Goal: Information Seeking & Learning: Learn about a topic

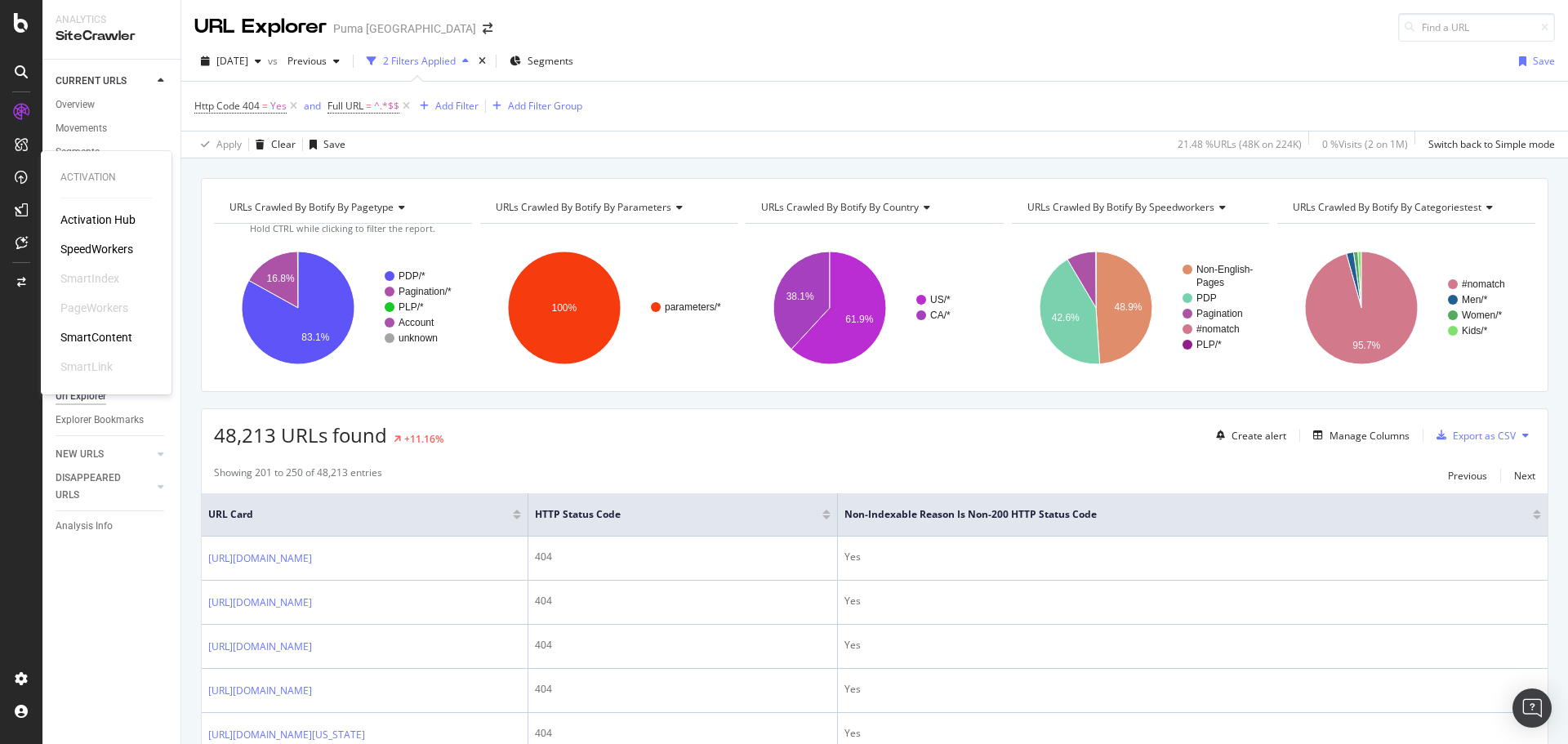
click at [86, 249] on div "SpeedWorkers" at bounding box center [97, 250] width 73 height 17
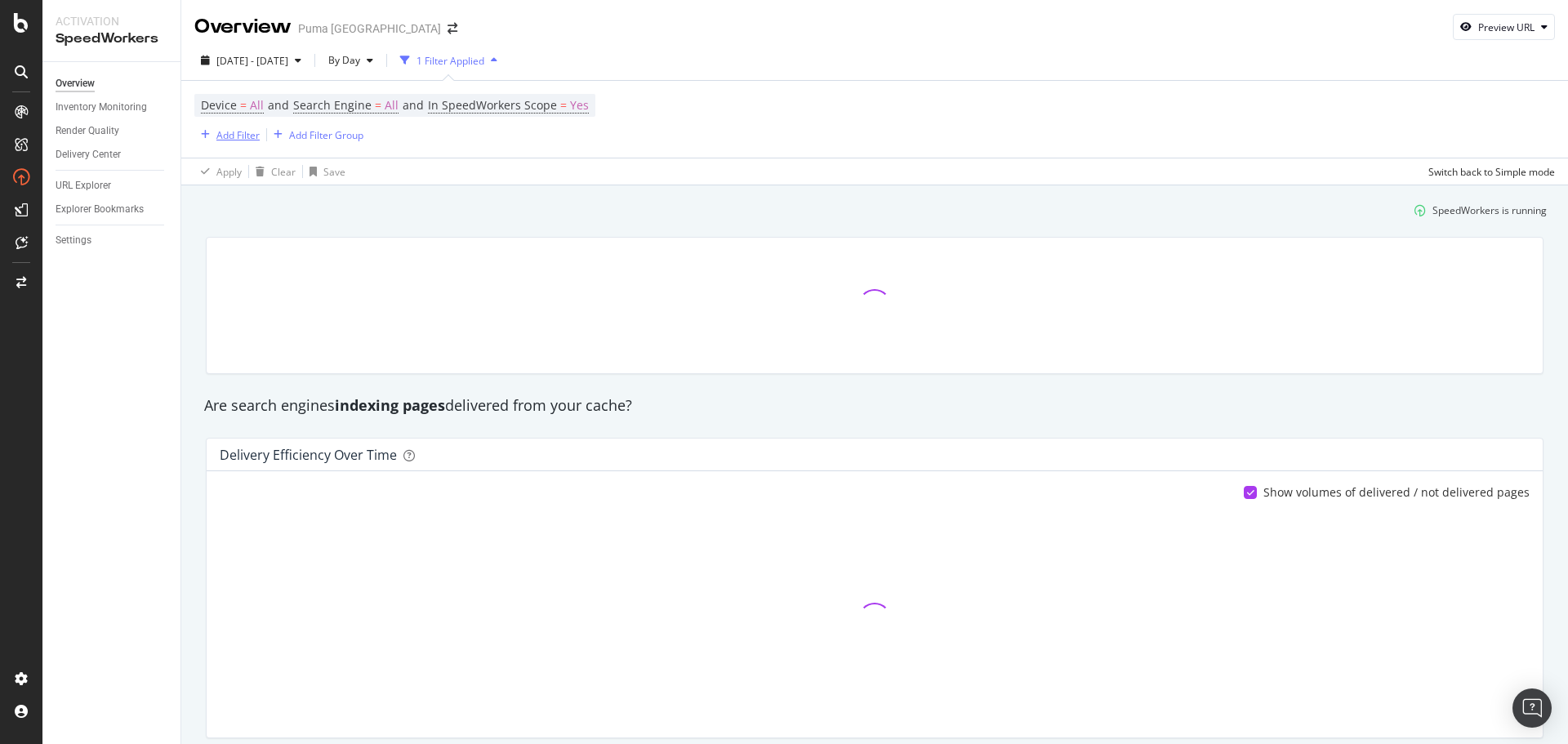
click at [234, 138] on div "Add Filter" at bounding box center [238, 135] width 43 height 14
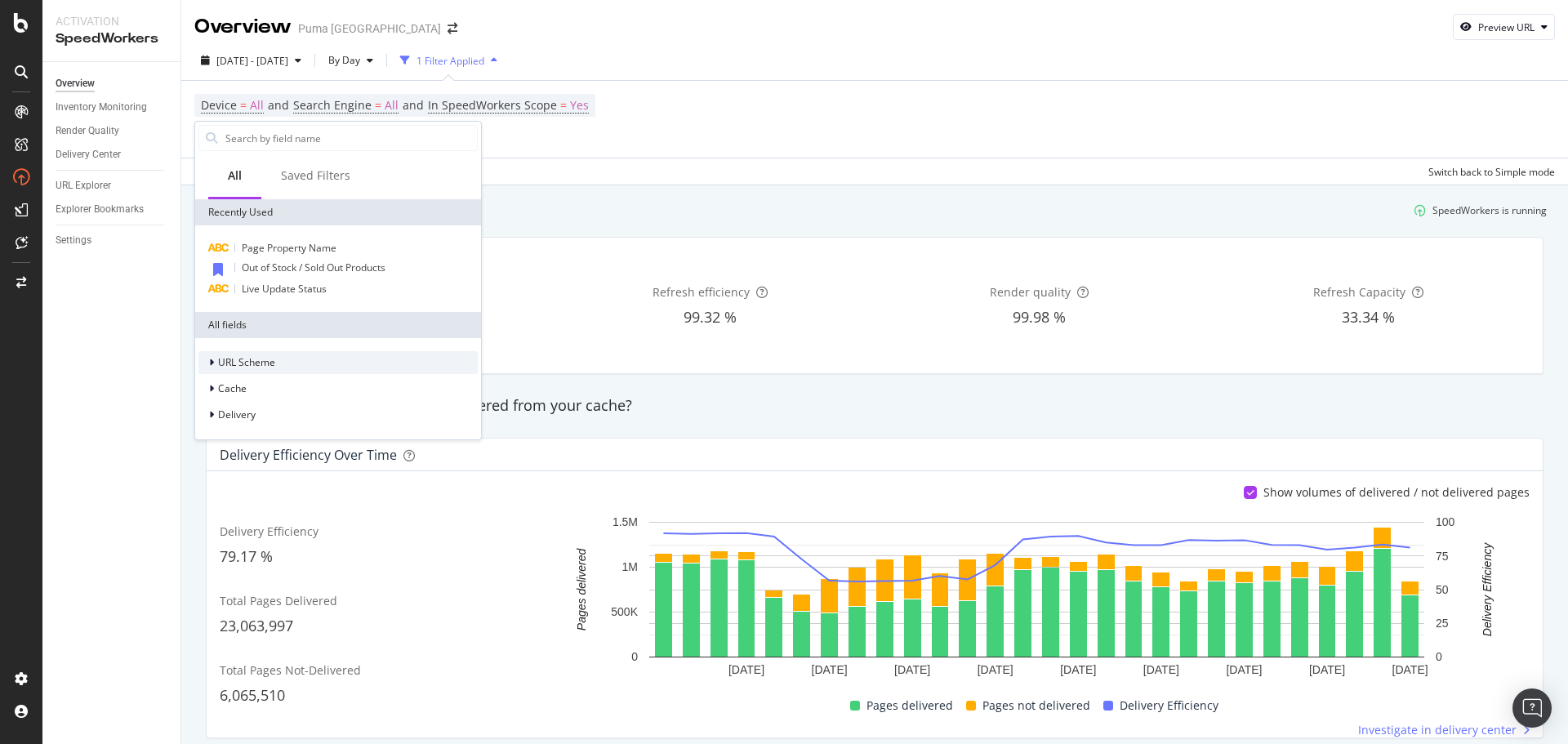
click at [260, 368] on span "URL Scheme" at bounding box center [246, 362] width 57 height 14
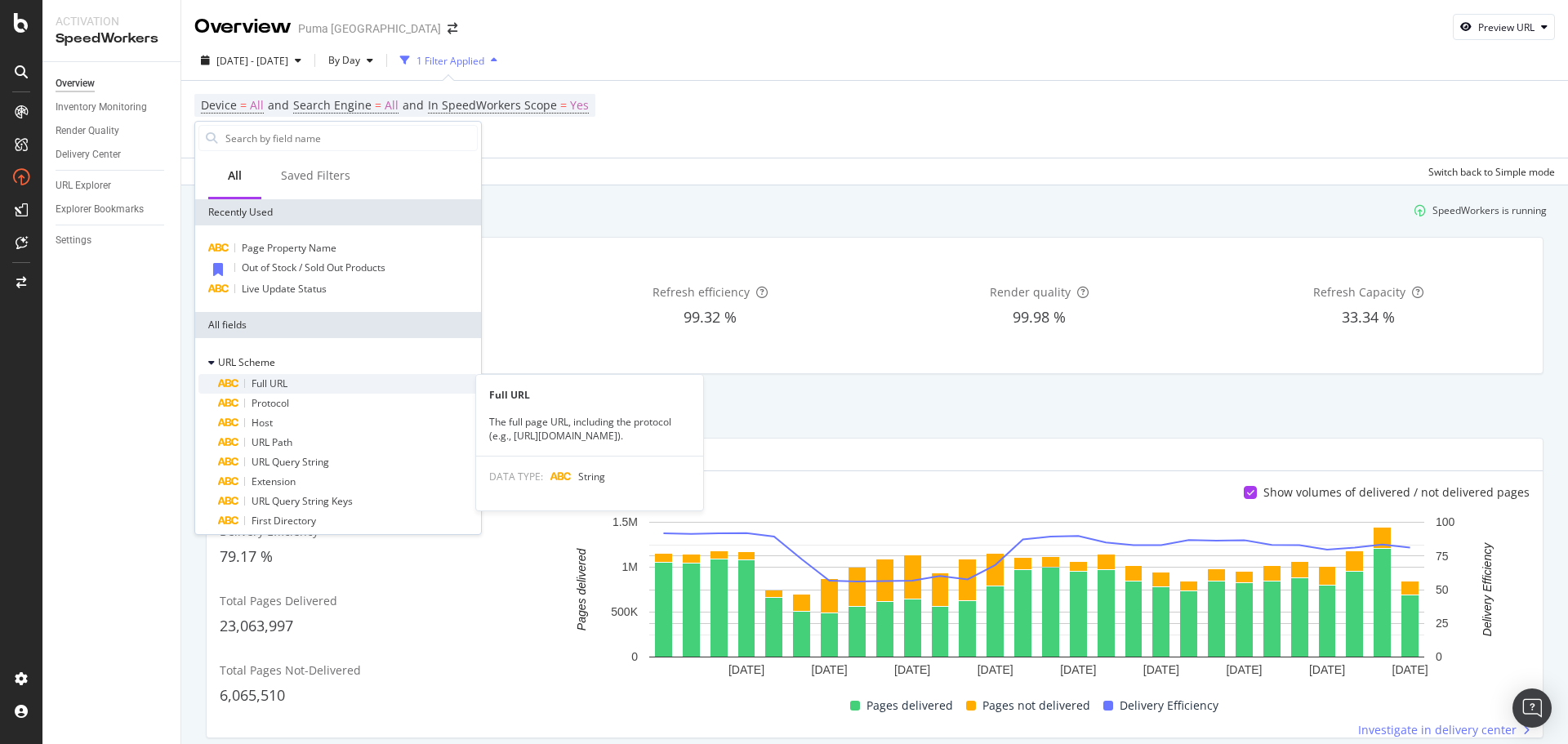
click at [281, 390] on div "Full URL" at bounding box center [348, 384] width 260 height 20
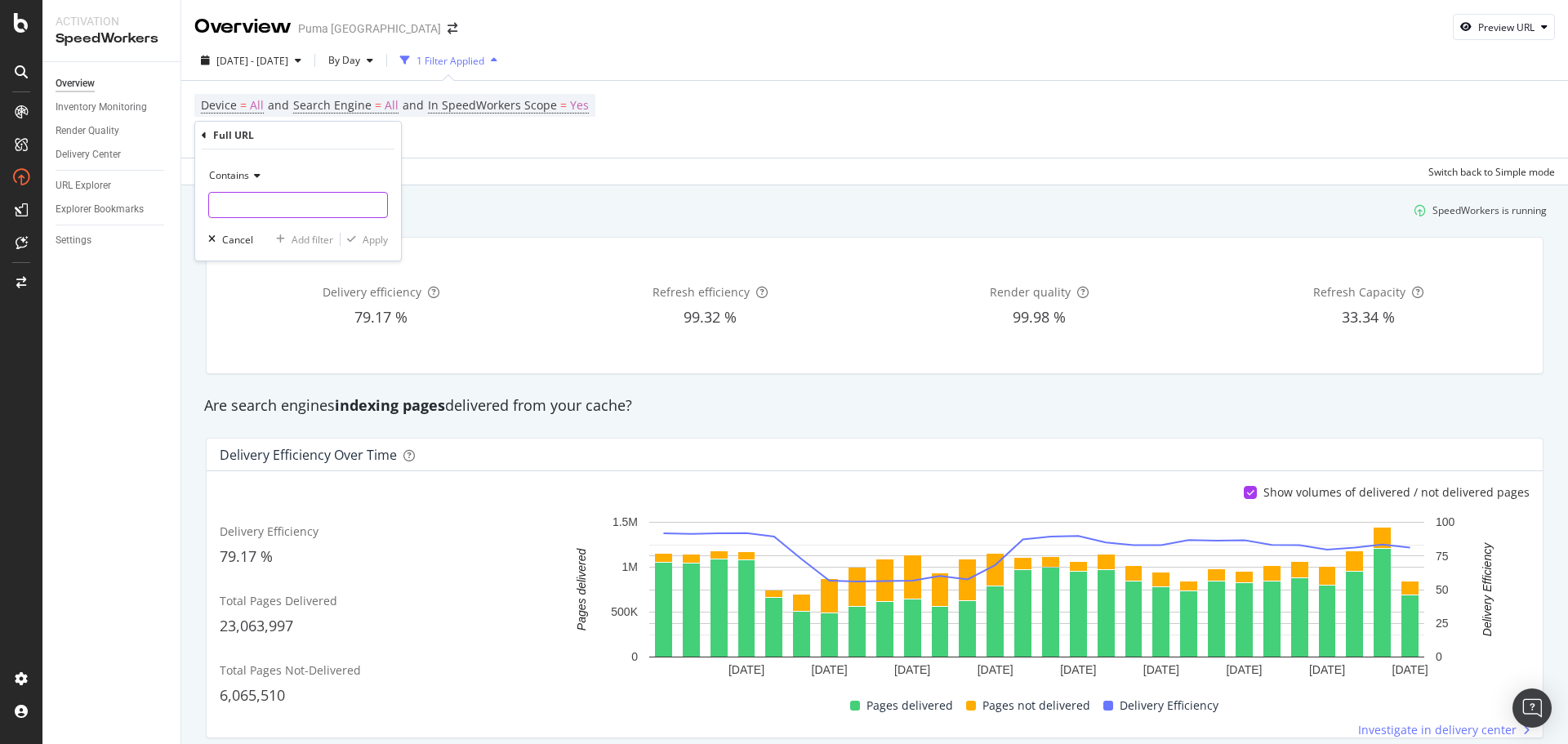
click at [279, 203] on input "text" at bounding box center [298, 205] width 178 height 26
type input "/men/clothing"
click at [363, 238] on div "Apply" at bounding box center [375, 240] width 26 height 14
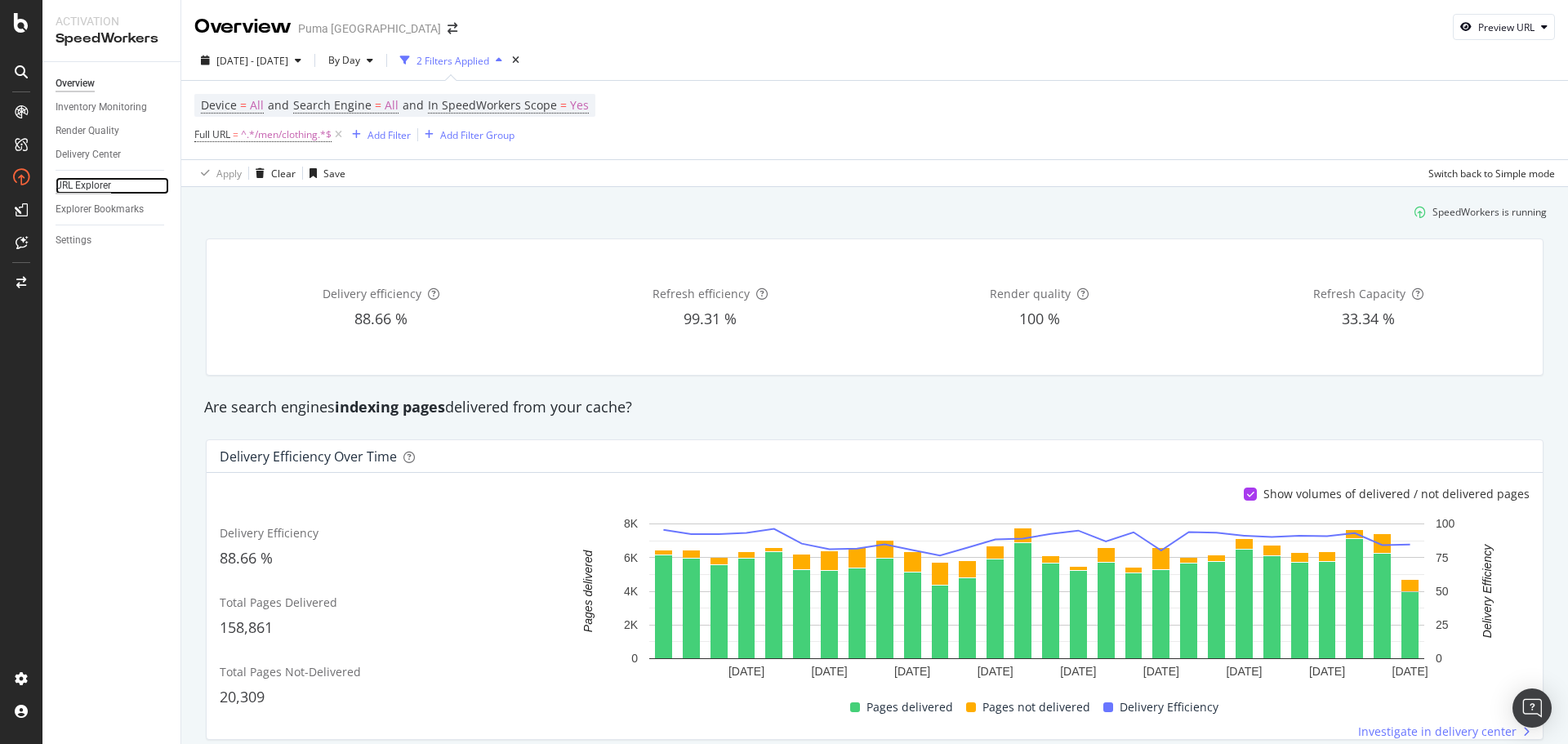
click at [79, 191] on div "URL Explorer" at bounding box center [83, 185] width 55 height 17
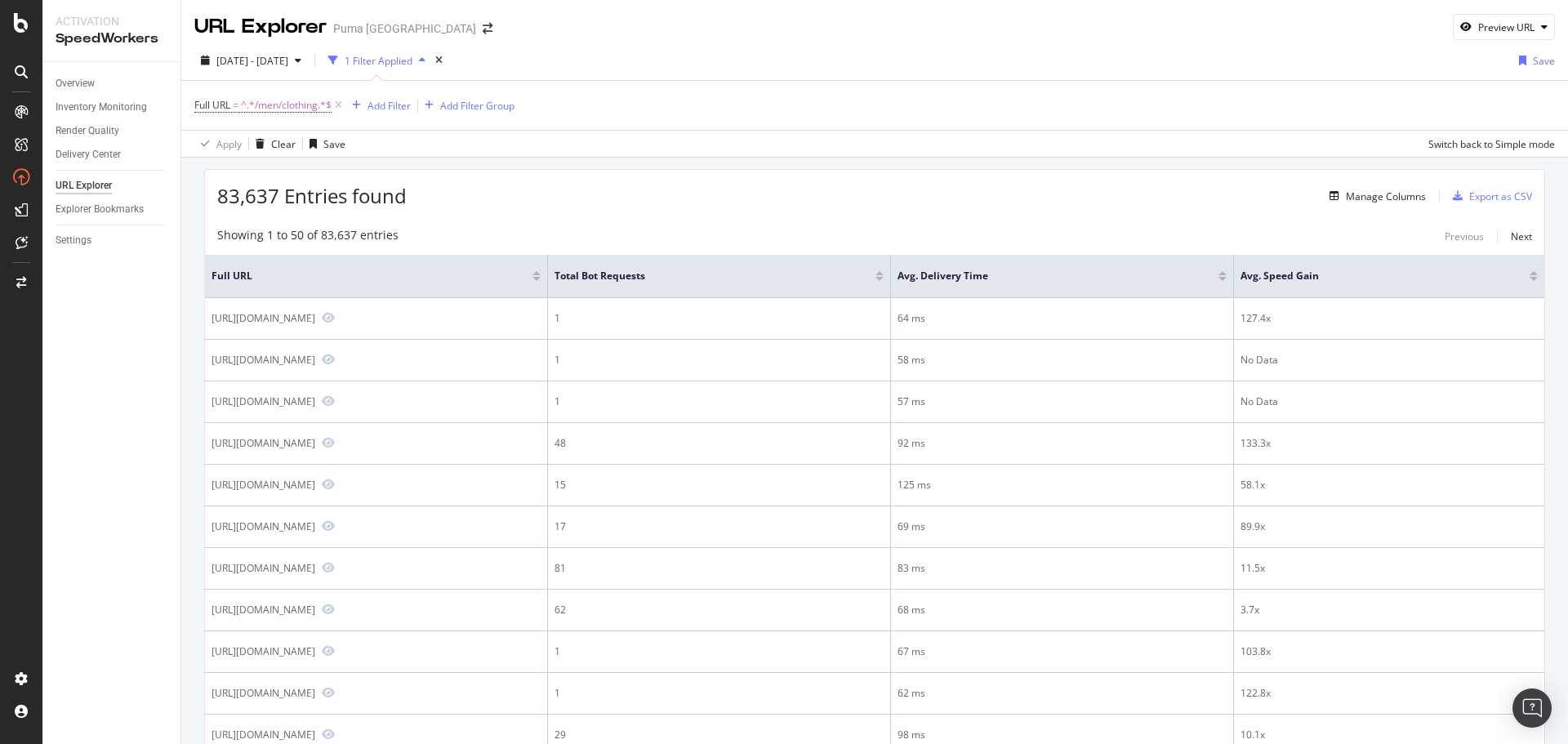
click at [884, 277] on div at bounding box center [879, 279] width 8 height 4
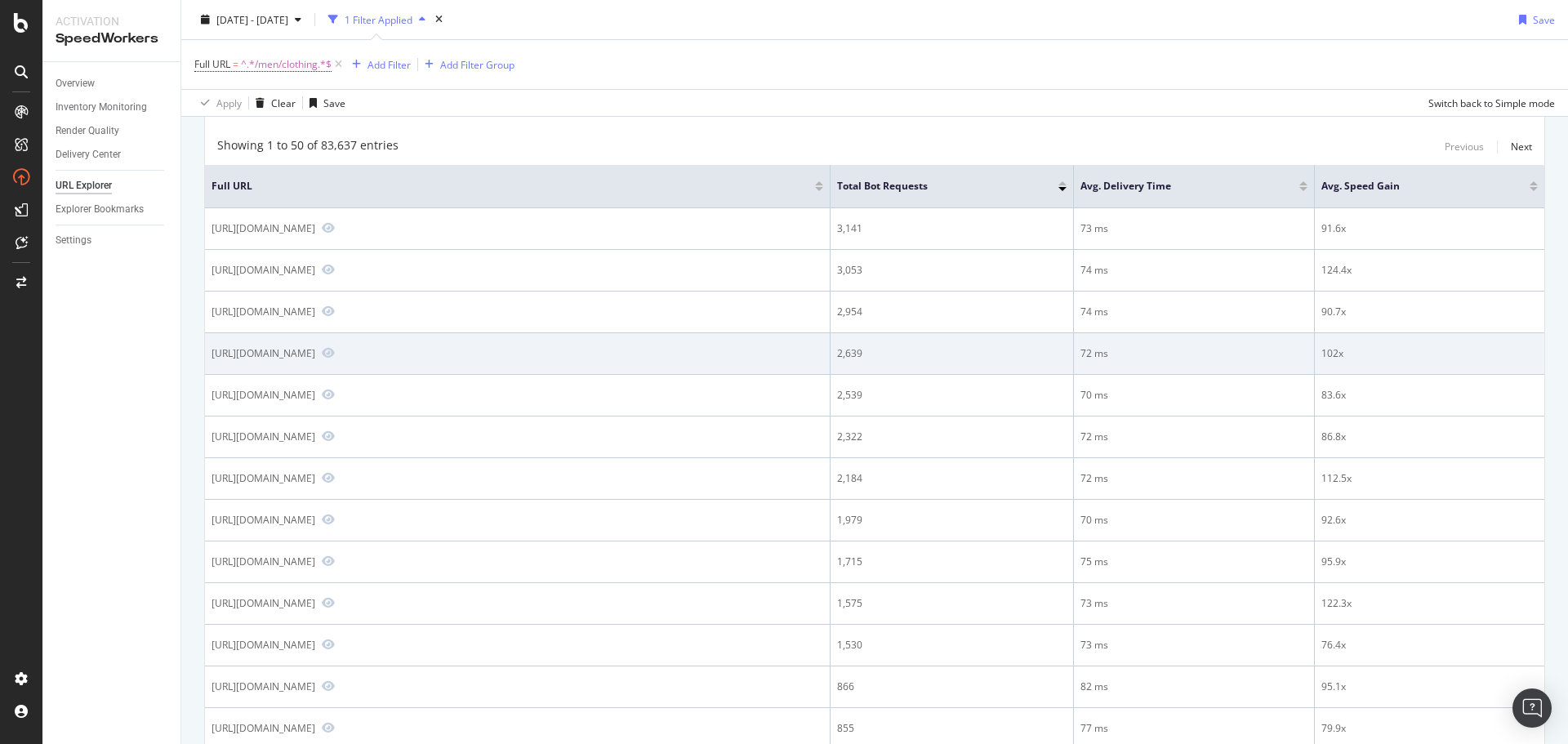
scroll to position [82, 0]
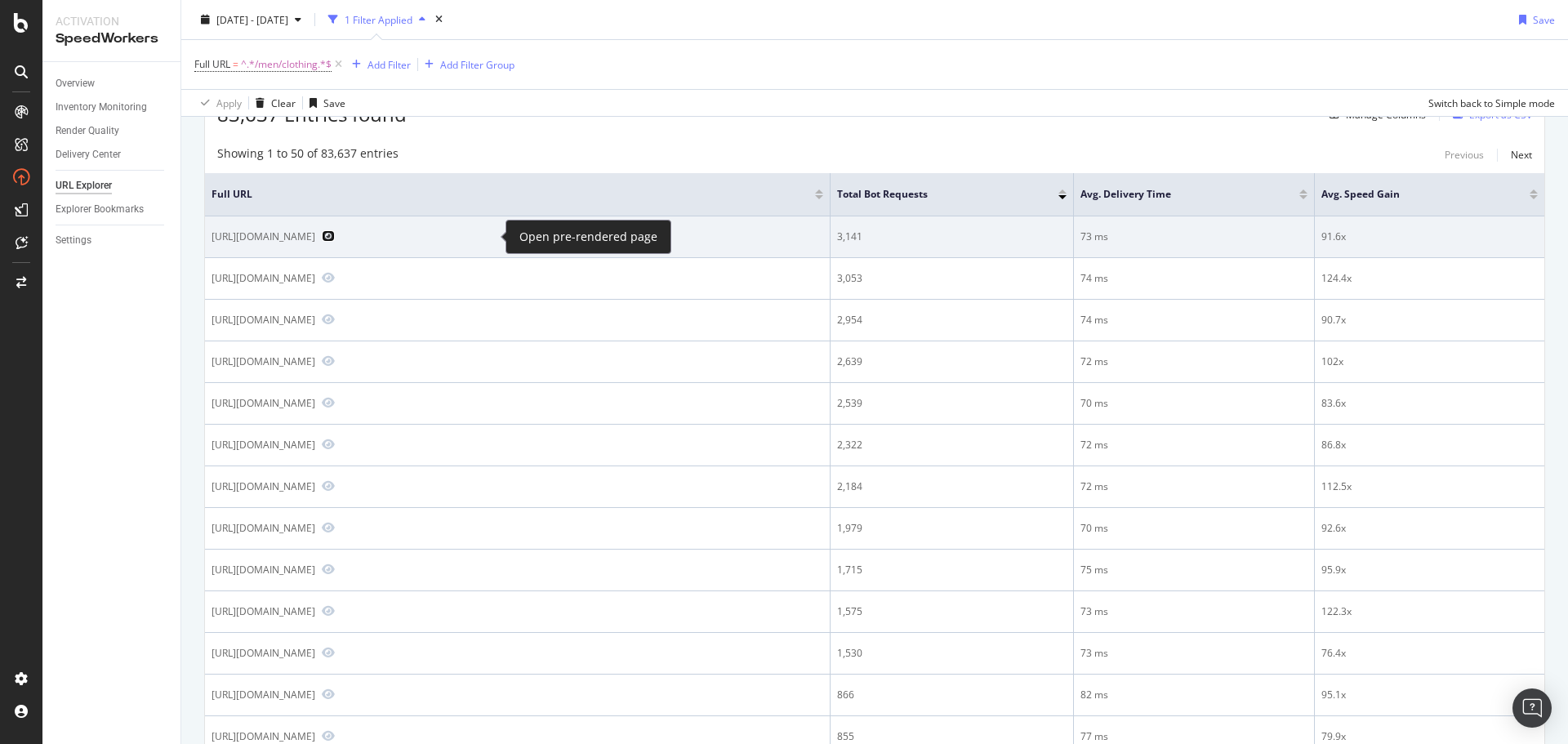
click at [335, 236] on icon "Preview https://us.puma.com/us/en/men/clothing/t-shirts-and-tops" at bounding box center [328, 236] width 13 height 12
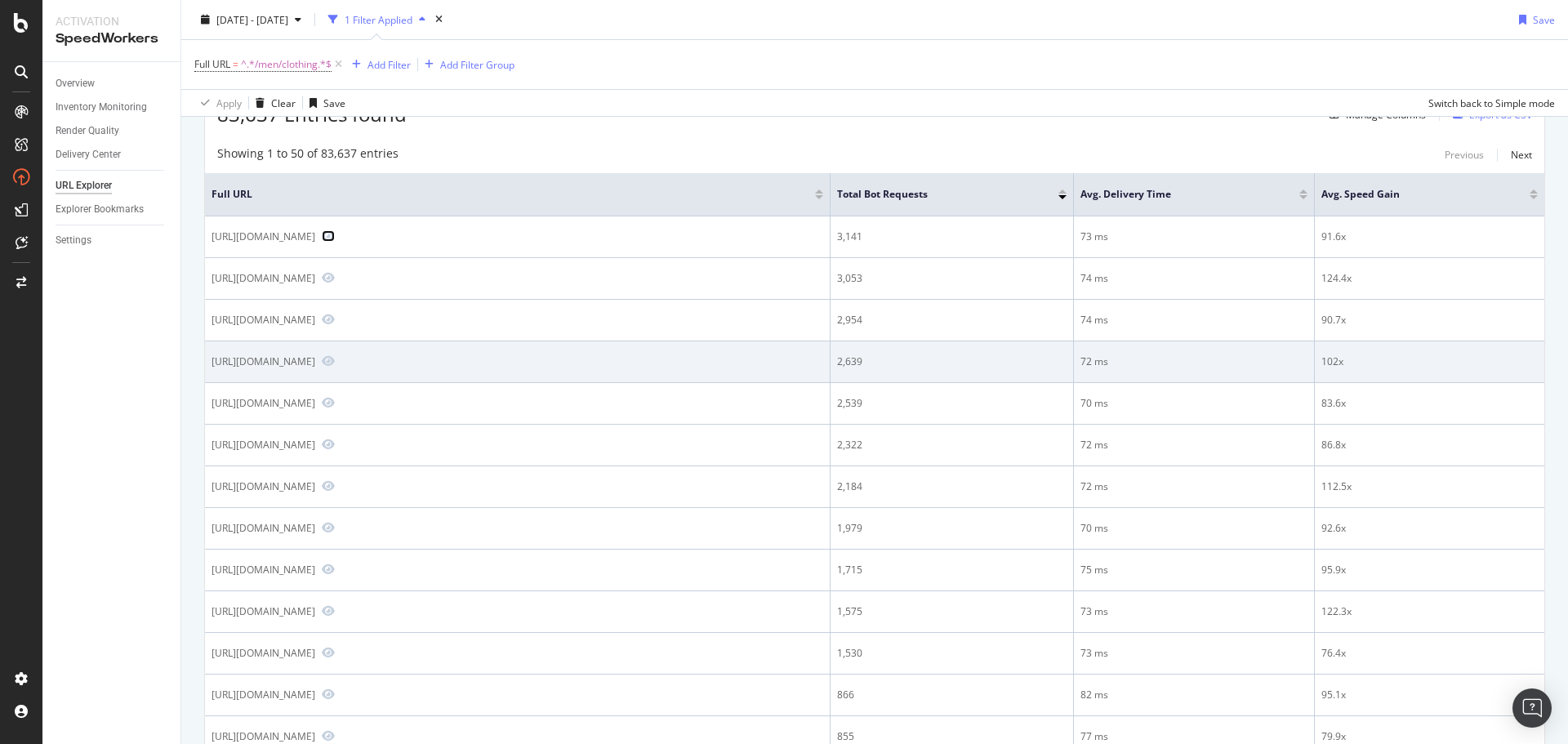
scroll to position [164, 0]
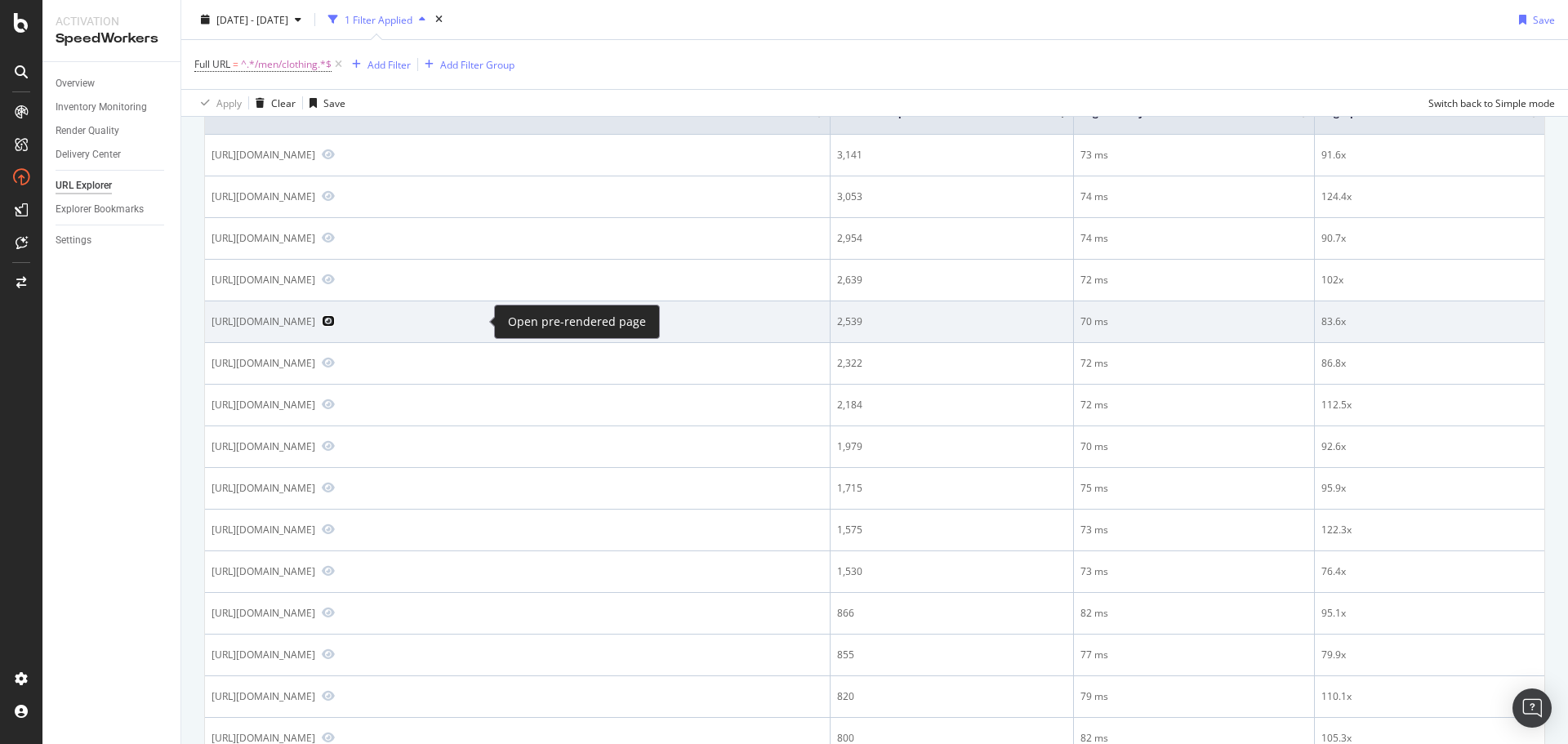
click at [335, 320] on icon "Preview https://us.puma.com/us/en/men/clothing/soccer-jerseys" at bounding box center [328, 321] width 13 height 12
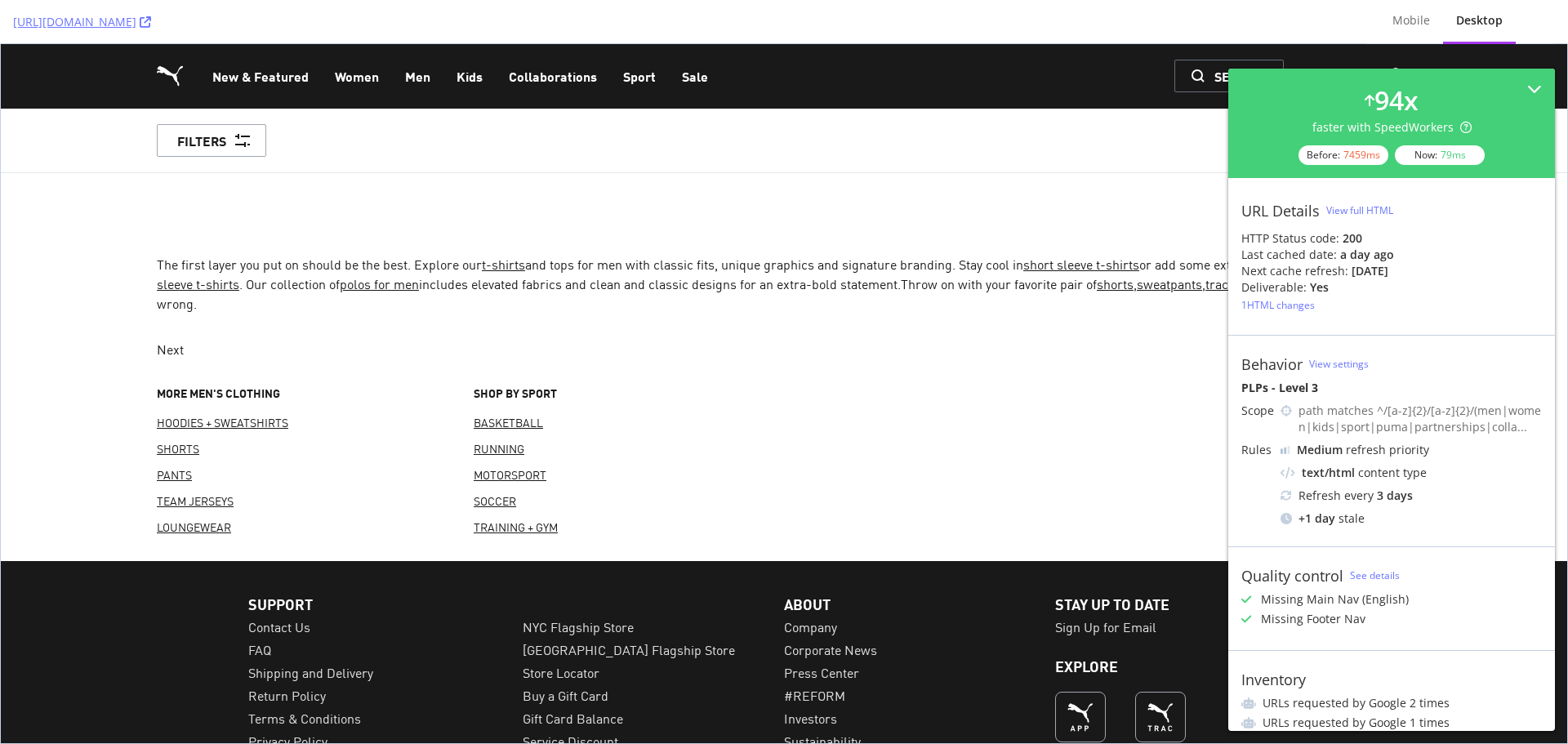
scroll to position [8414, 0]
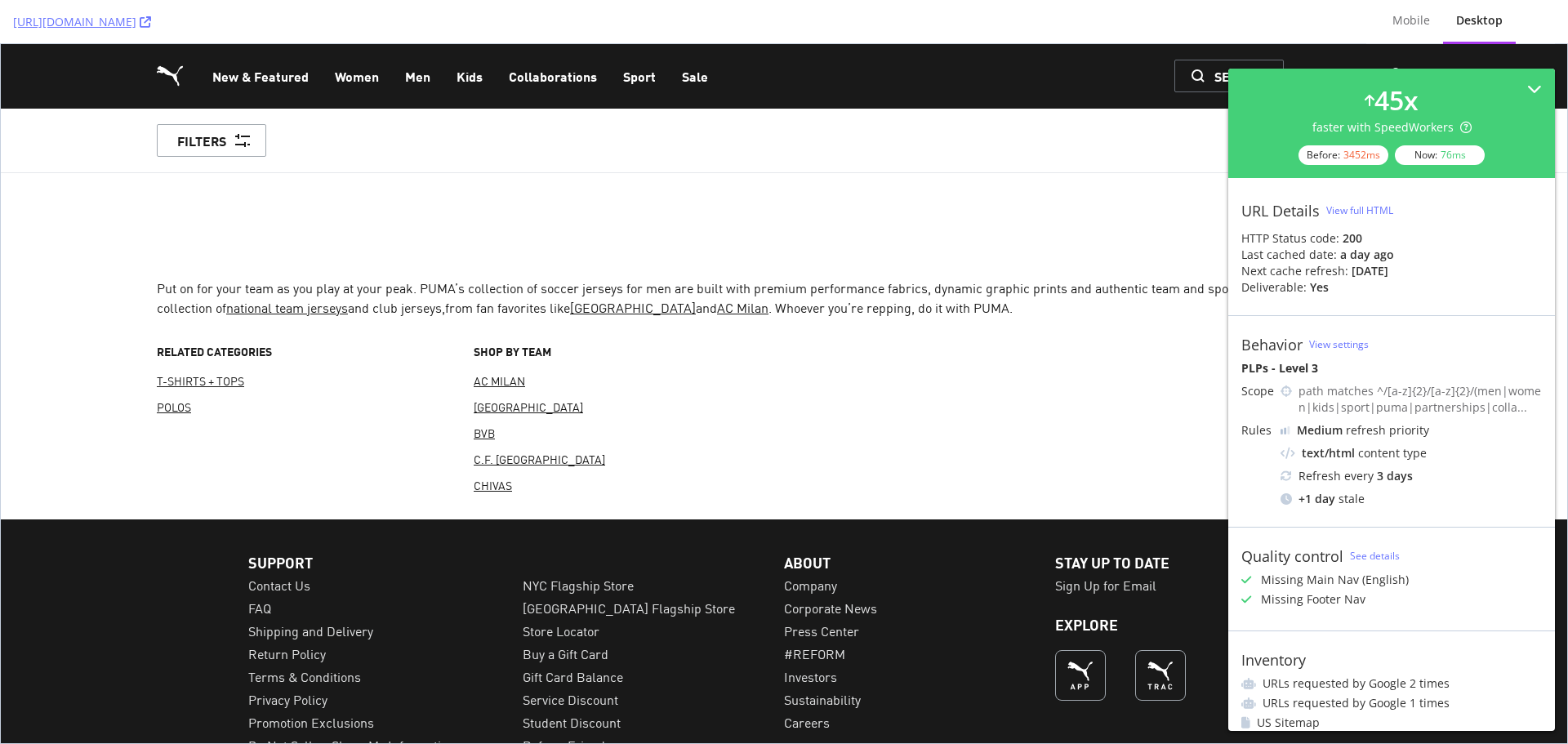
scroll to position [5747, 0]
